Goal: Transaction & Acquisition: Purchase product/service

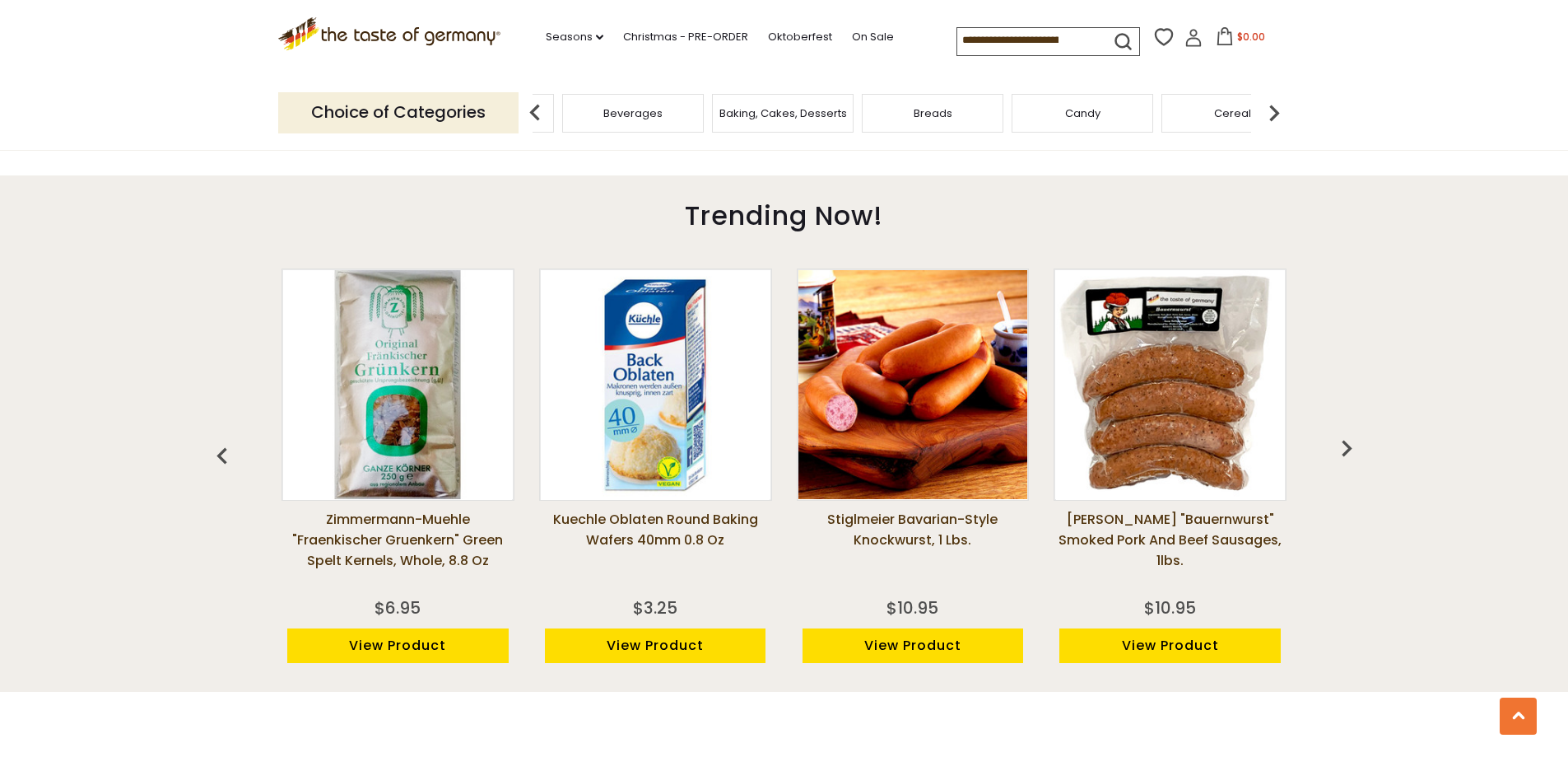
scroll to position [1153, 0]
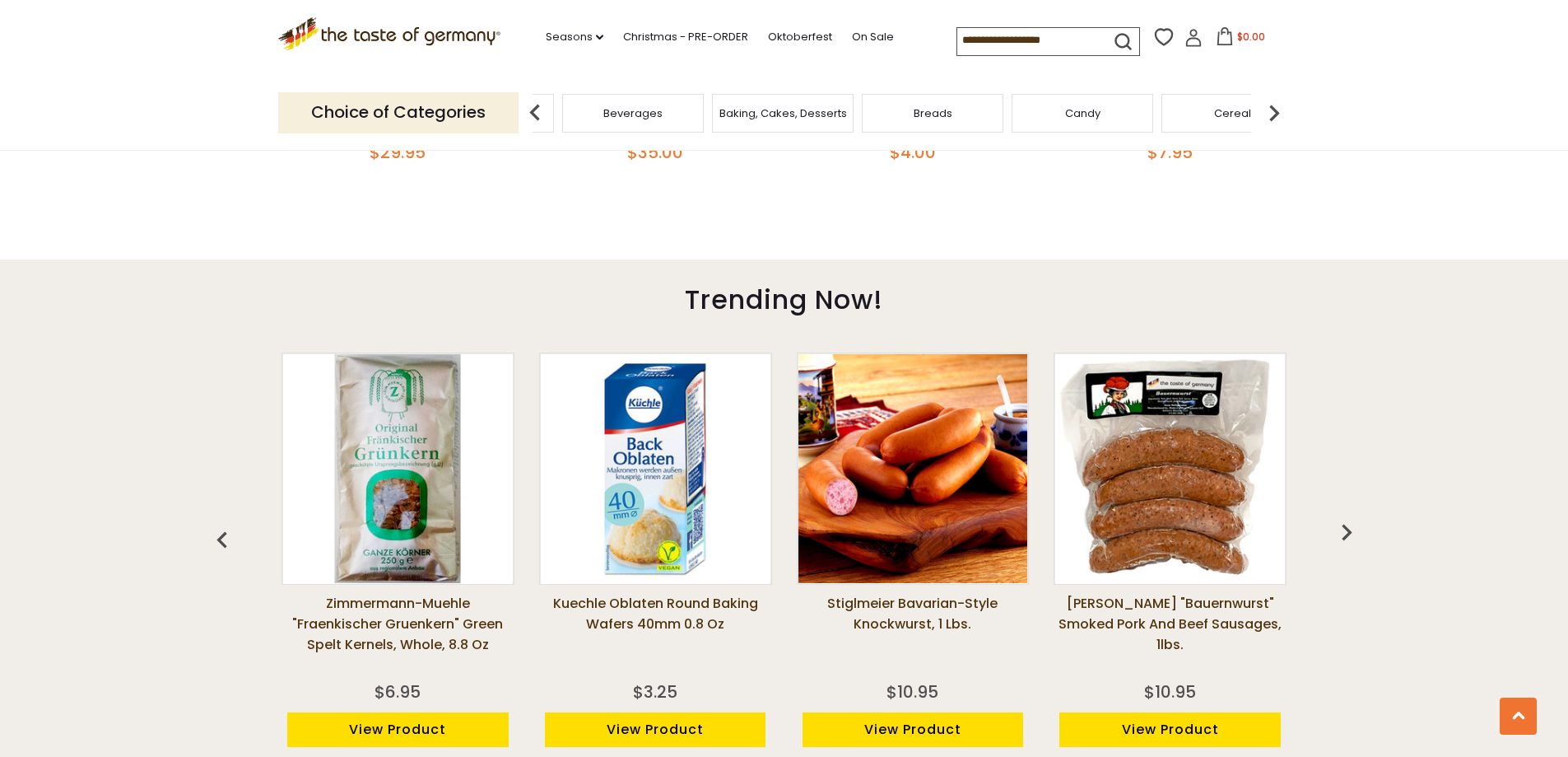
click at [880, 599] on link "Stiglmeier Bavarian-style Knockwurst, 1 lbs." at bounding box center [913, 634] width 233 height 82
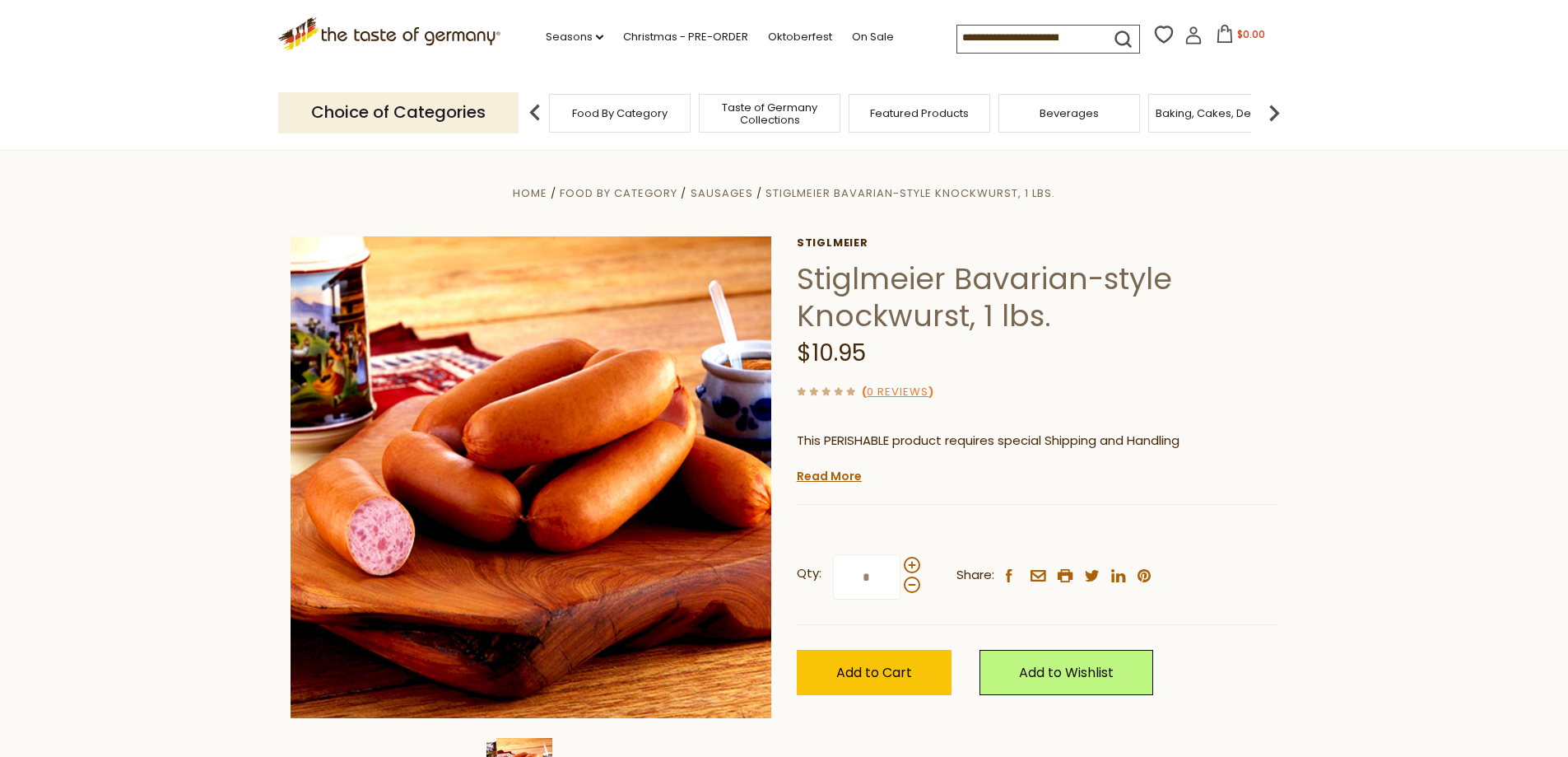
click at [535, 110] on img at bounding box center [535, 112] width 33 height 33
click at [531, 110] on img at bounding box center [535, 112] width 33 height 33
click at [631, 109] on span "Food By Category" at bounding box center [620, 113] width 96 height 13
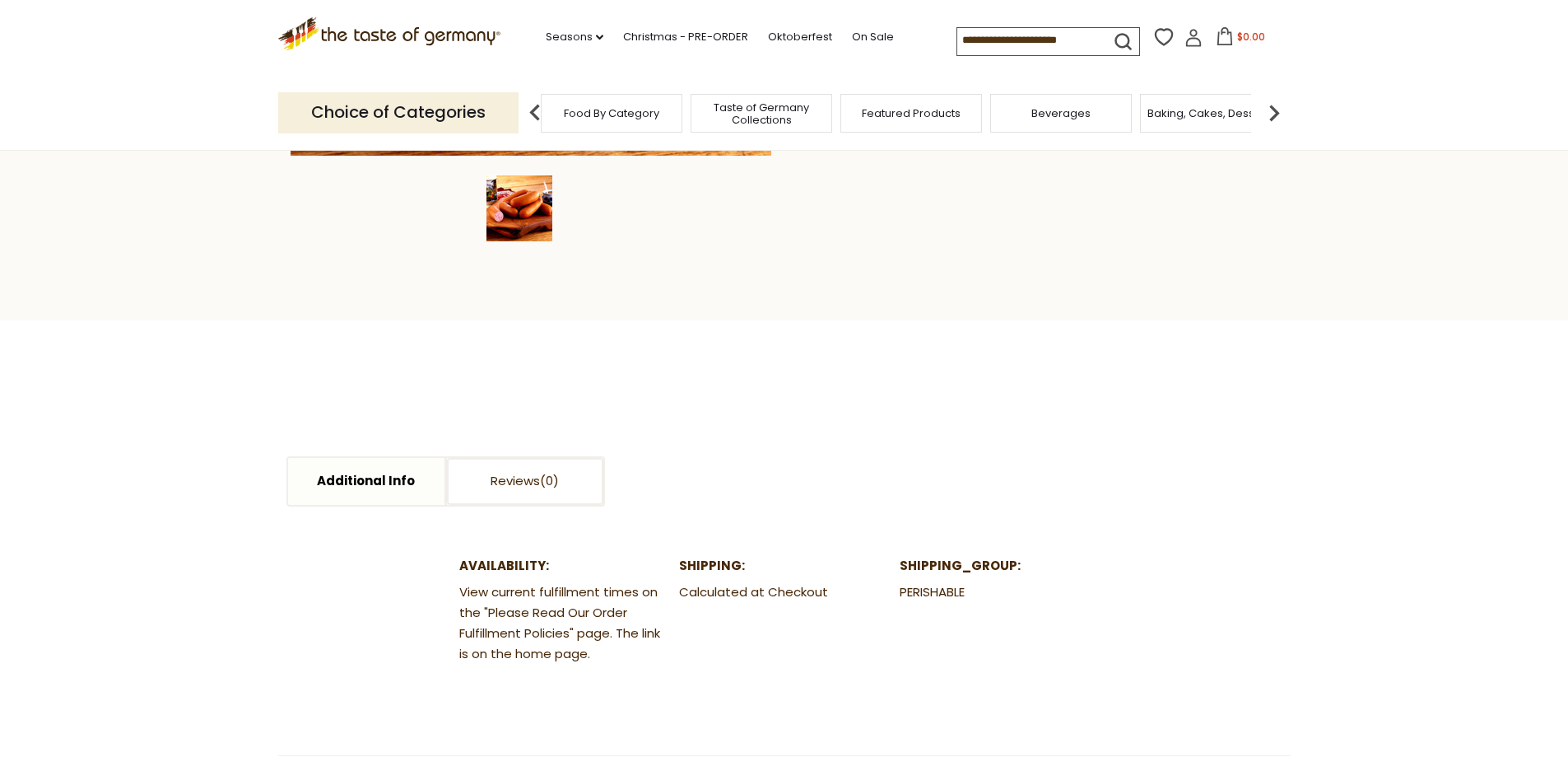
scroll to position [576, 0]
